Goal: Book appointment/travel/reservation

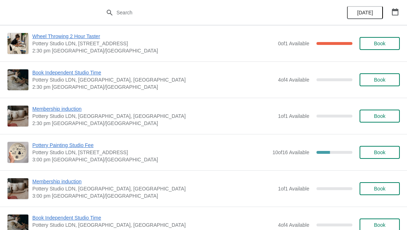
scroll to position [552, 0]
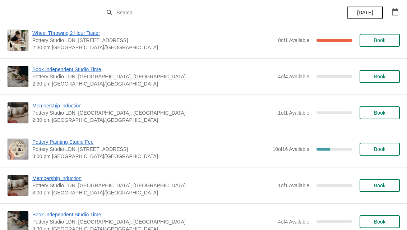
click at [378, 148] on span "Book" at bounding box center [379, 149] width 11 height 6
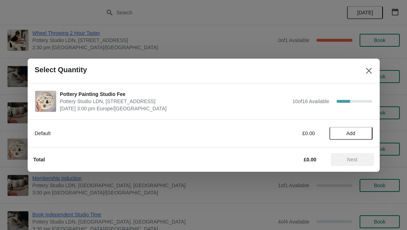
click at [356, 132] on span "Add" at bounding box center [351, 133] width 30 height 6
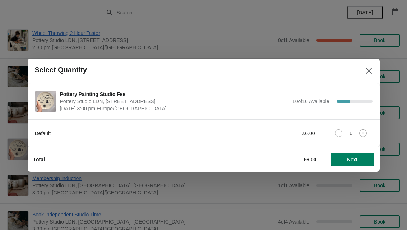
click at [366, 132] on icon at bounding box center [363, 133] width 8 height 8
click at [369, 67] on icon "Close" at bounding box center [368, 70] width 7 height 7
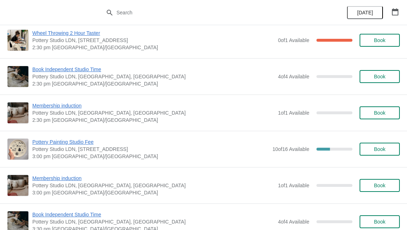
click at [378, 147] on span "Book" at bounding box center [379, 149] width 11 height 6
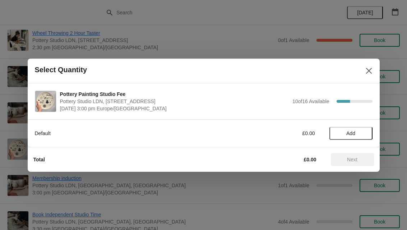
click at [358, 136] on span "Add" at bounding box center [351, 133] width 30 height 6
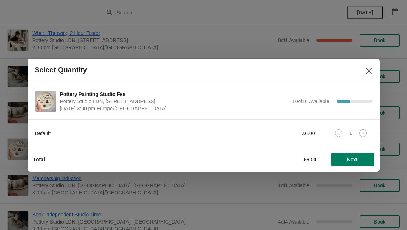
click at [369, 131] on div "1" at bounding box center [350, 133] width 43 height 8
click at [361, 130] on icon at bounding box center [363, 133] width 8 height 8
click at [356, 160] on span "Next" at bounding box center [352, 160] width 10 height 6
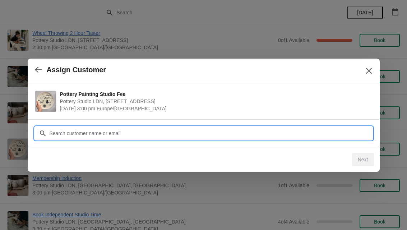
click at [338, 130] on input "Customer" at bounding box center [210, 133] width 323 height 13
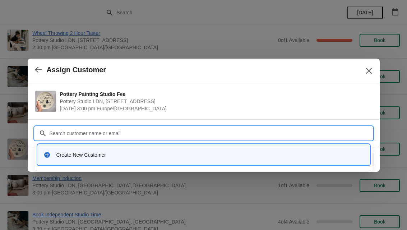
click at [111, 156] on div "Create New Customer" at bounding box center [209, 154] width 307 height 7
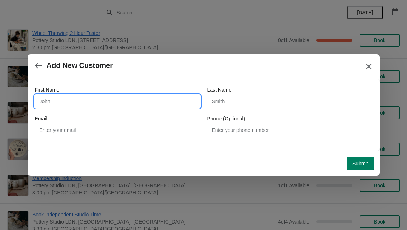
click at [117, 99] on input "First Name" at bounding box center [117, 101] width 165 height 13
type input "[PERSON_NAME]"
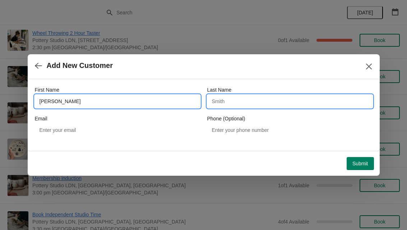
click at [255, 103] on input "Last Name" at bounding box center [289, 101] width 165 height 13
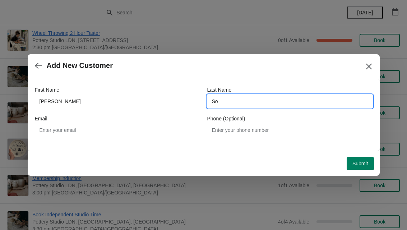
type input "S"
type input "Zonneveld"
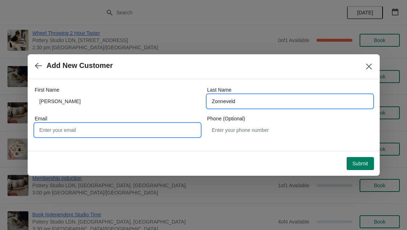
click at [156, 126] on input "Email" at bounding box center [117, 129] width 165 height 13
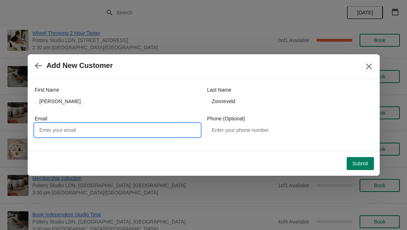
click at [96, 127] on input "Email" at bounding box center [117, 129] width 165 height 13
paste input "mailto:[PERSON_NAME][EMAIL_ADDRESS][PERSON_NAME][DOMAIN_NAME]"
type input "[PERSON_NAME][EMAIL_ADDRESS][PERSON_NAME][DOMAIN_NAME]"
click at [362, 162] on span "Submit" at bounding box center [360, 163] width 16 height 6
